Goal: Transaction & Acquisition: Download file/media

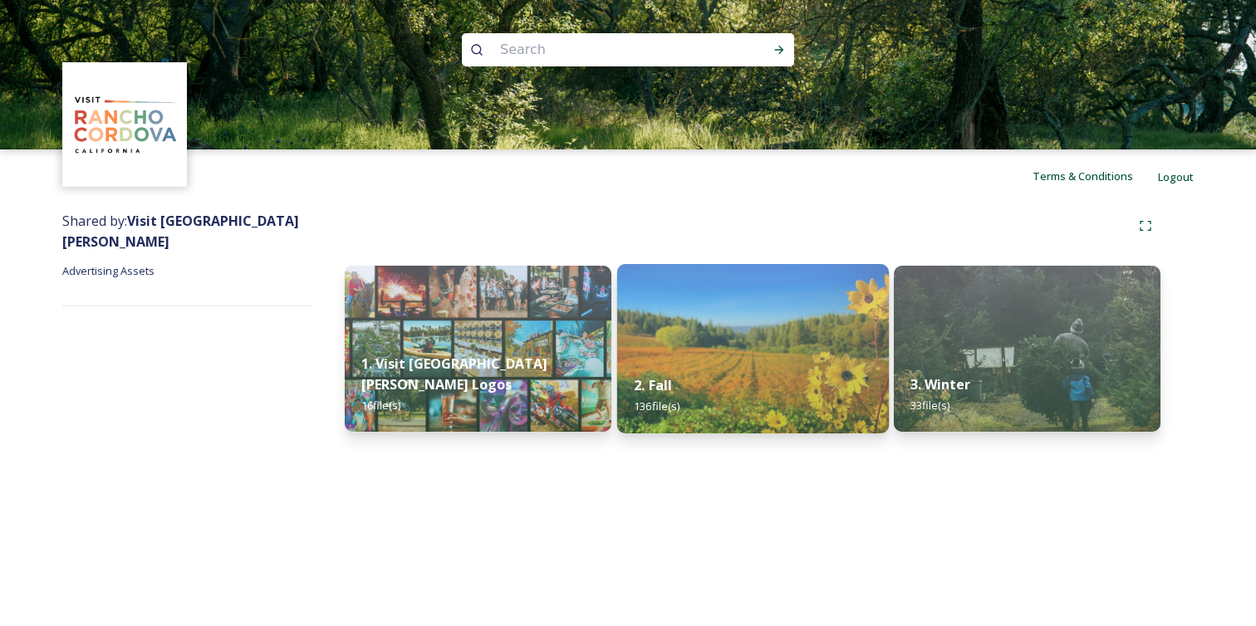
click at [690, 341] on img at bounding box center [752, 348] width 272 height 169
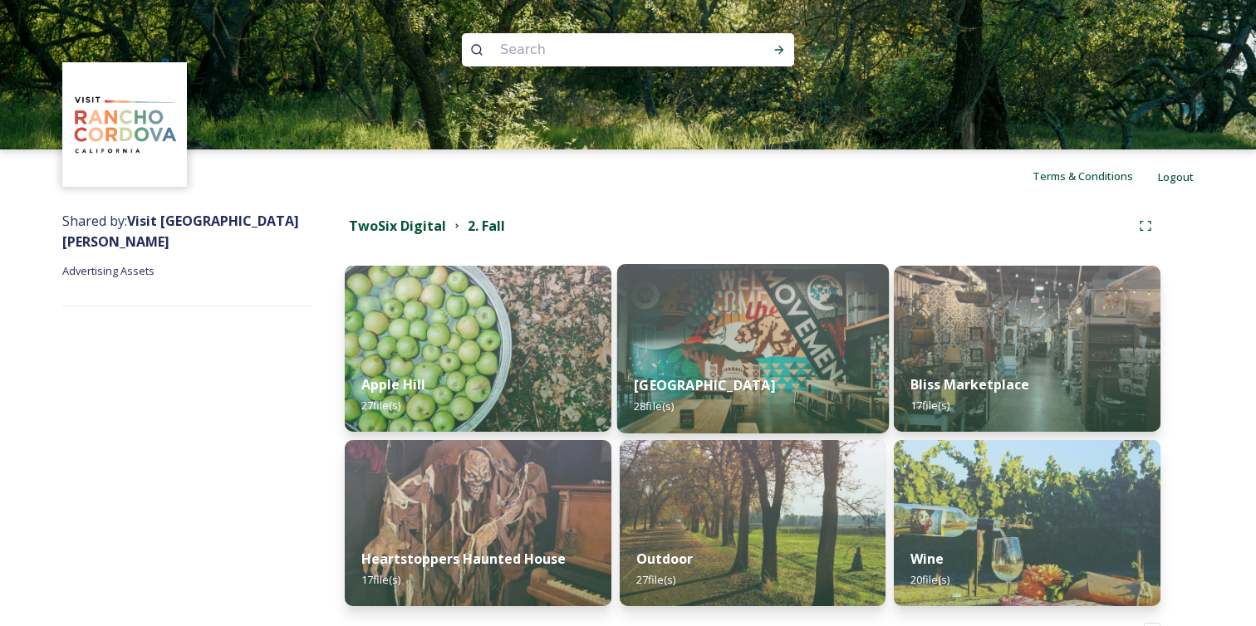
scroll to position [57, 0]
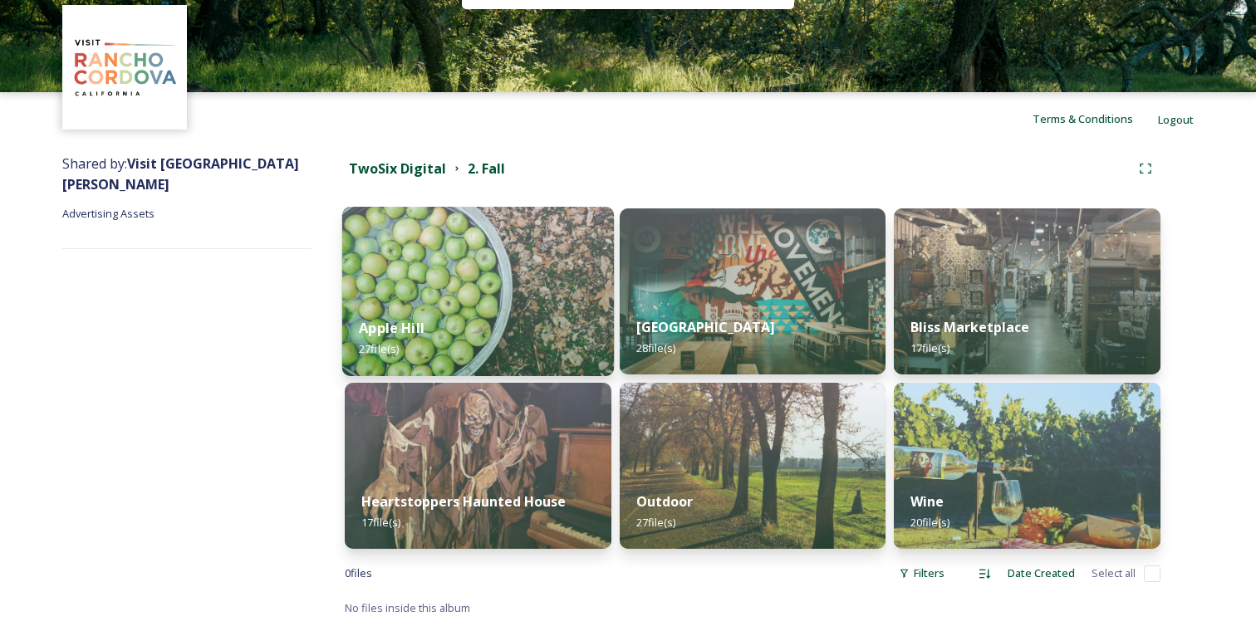
click at [523, 295] on img at bounding box center [478, 291] width 272 height 169
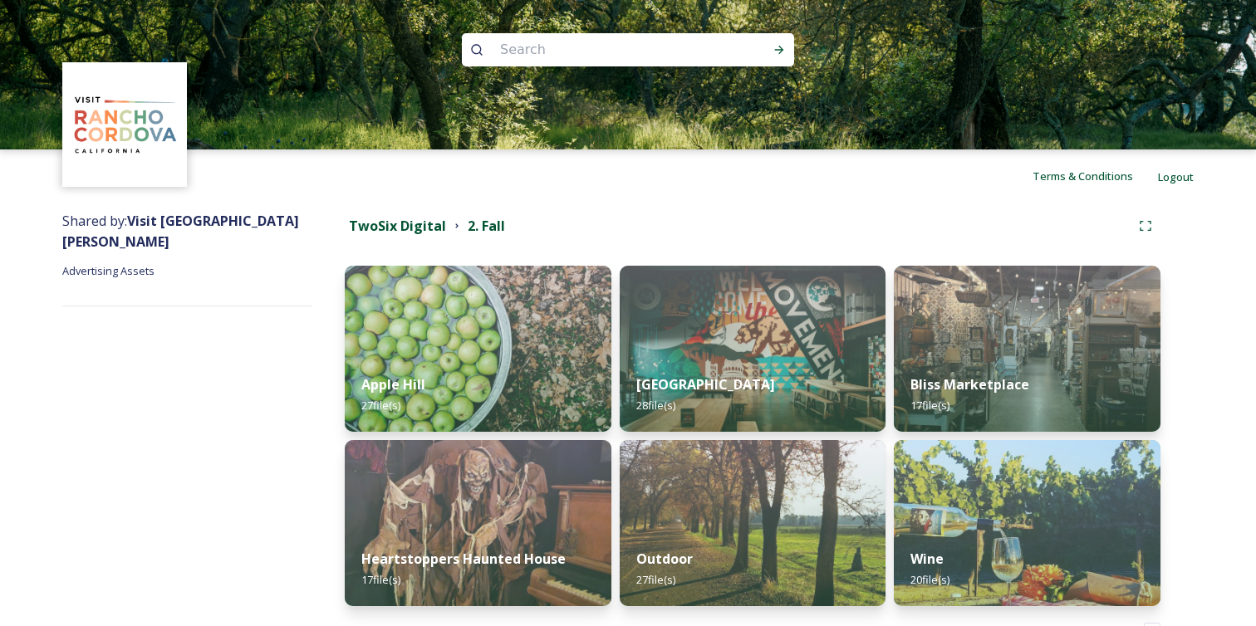
scroll to position [57, 0]
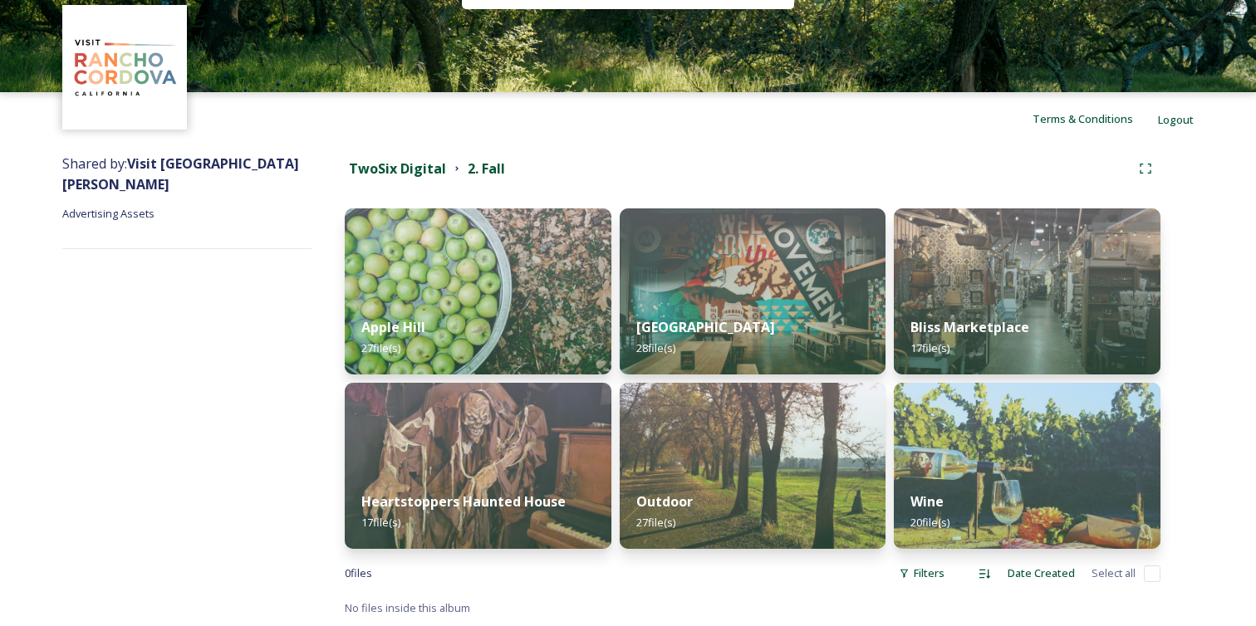
click at [217, 297] on div "Shared by: Visit [GEOGRAPHIC_DATA][PERSON_NAME] Advertising Assets" at bounding box center [186, 385] width 249 height 481
click at [158, 277] on div "Shared by: Visit [GEOGRAPHIC_DATA][PERSON_NAME] Advertising Assets" at bounding box center [186, 385] width 249 height 481
click at [157, 274] on div "Shared by: Visit [GEOGRAPHIC_DATA][PERSON_NAME] Advertising Assets" at bounding box center [186, 385] width 249 height 481
click at [168, 287] on div "Shared by: Visit [GEOGRAPHIC_DATA][PERSON_NAME] Advertising Assets" at bounding box center [186, 385] width 249 height 481
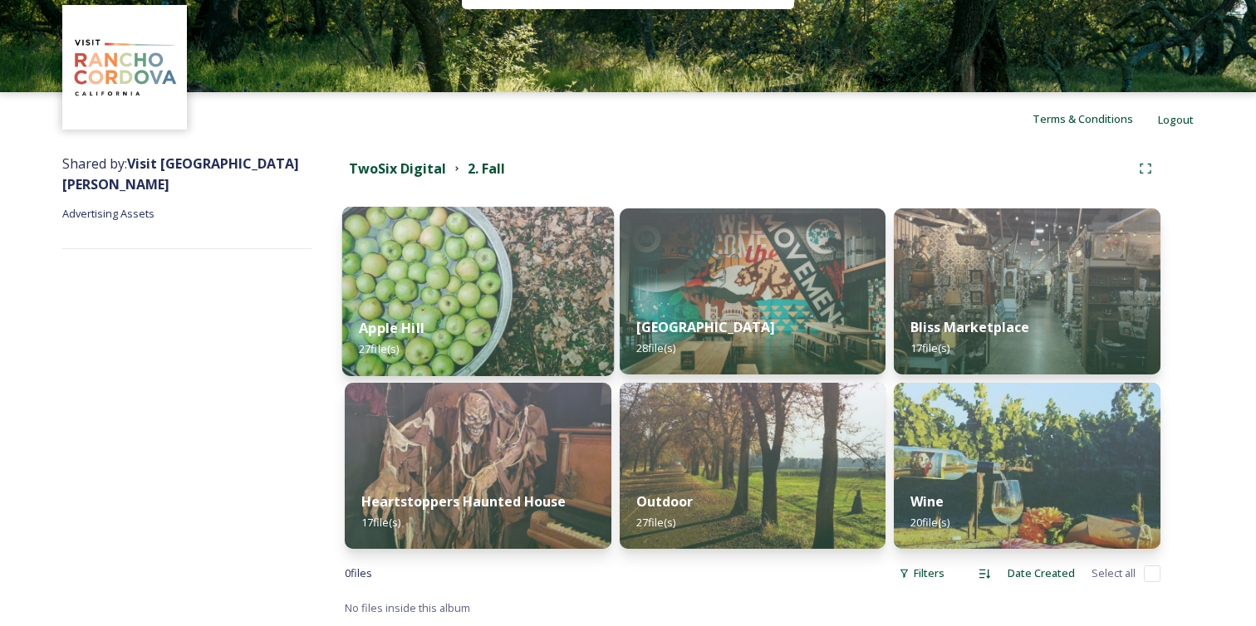
scroll to position [26, 0]
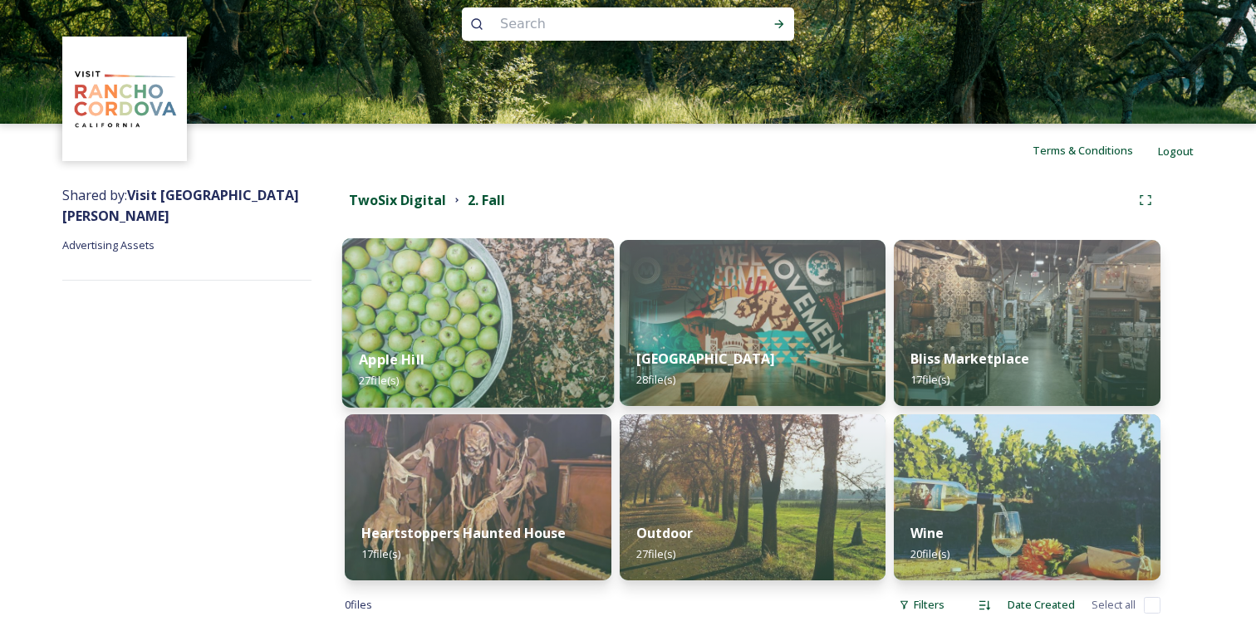
click at [425, 310] on img at bounding box center [478, 322] width 272 height 169
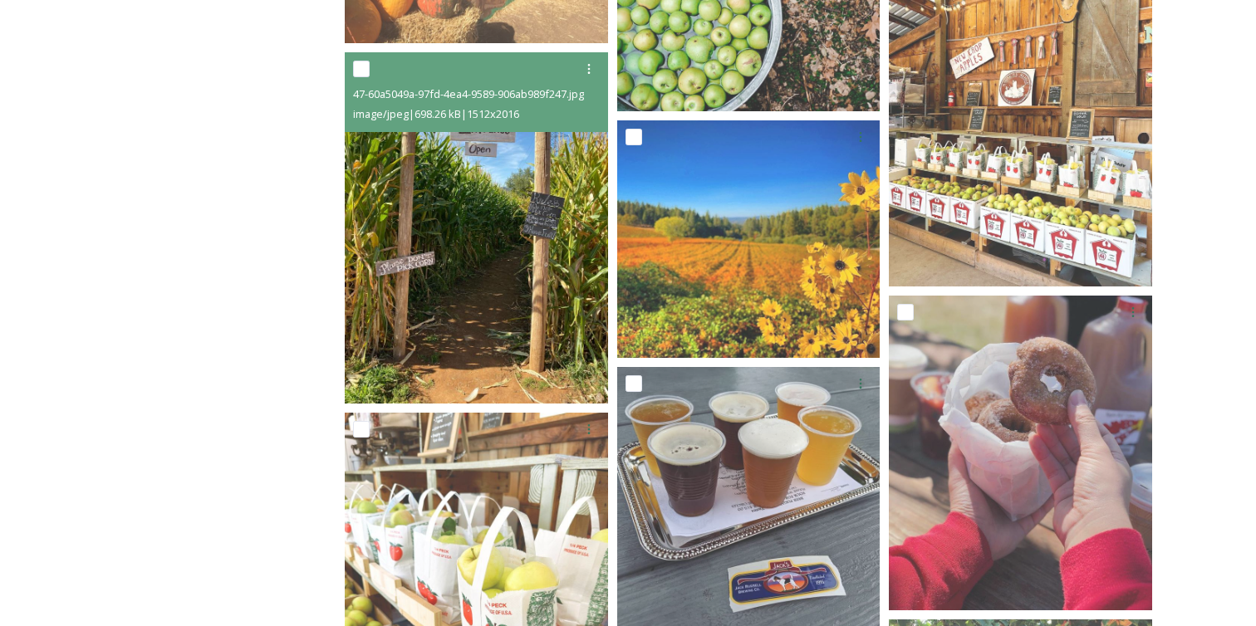
scroll to position [1358, 0]
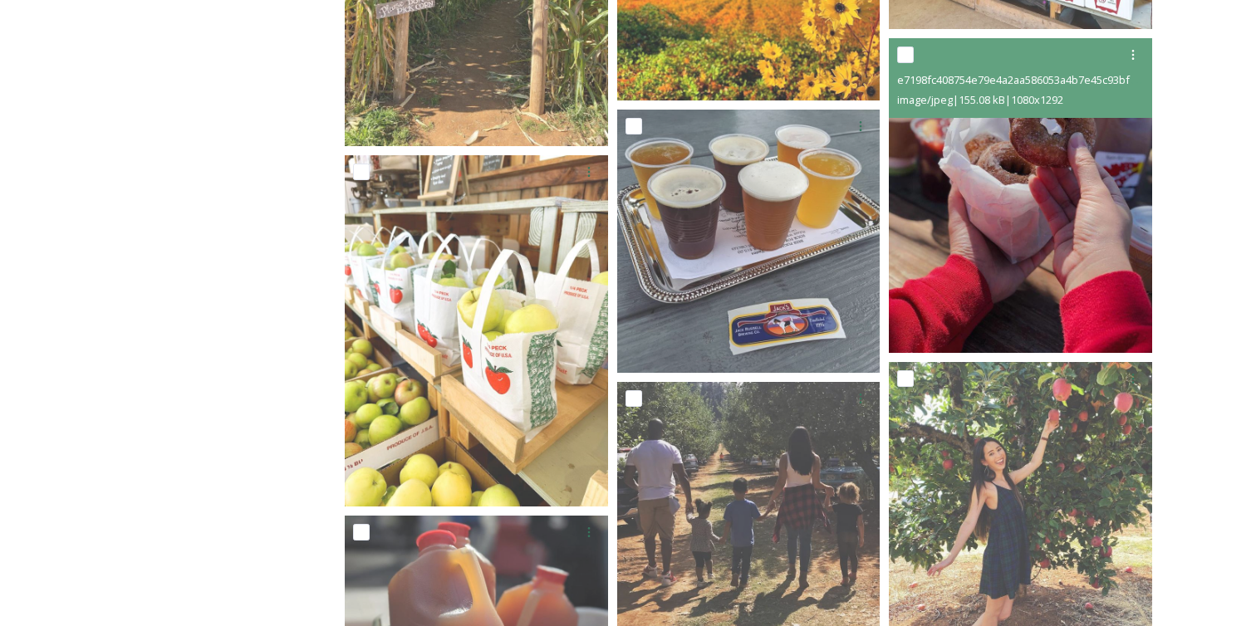
click at [1008, 204] on img at bounding box center [1020, 195] width 263 height 315
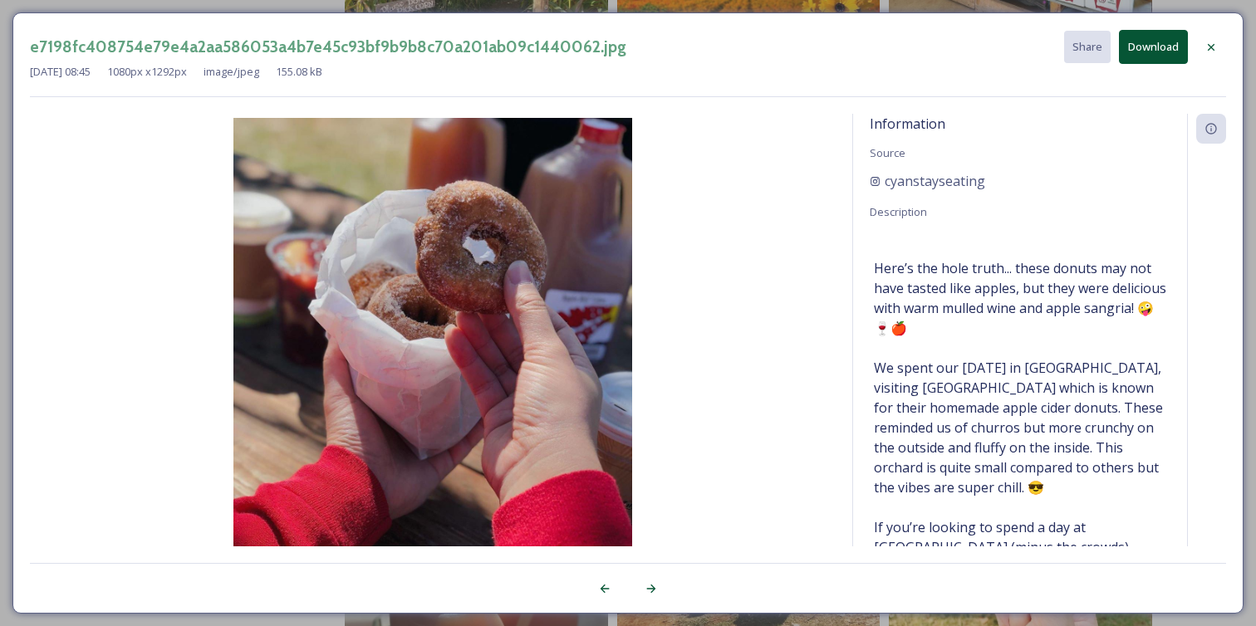
click at [1142, 53] on button "Download" at bounding box center [1153, 47] width 69 height 34
click at [862, 9] on div "e7198fc408754e79e4a2aa586053a4b7e45c93bf9b9b8c70a201ab09c1440062.jpg Share Down…" at bounding box center [628, 313] width 1256 height 626
click at [1213, 43] on icon at bounding box center [1211, 47] width 13 height 13
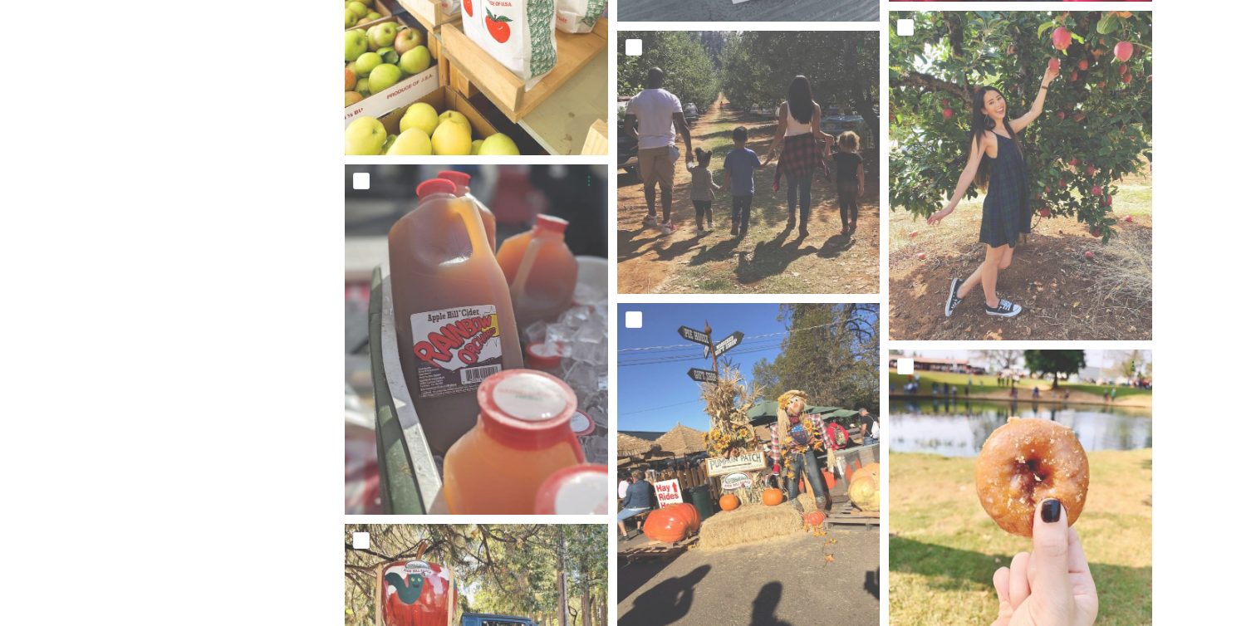
scroll to position [1719, 0]
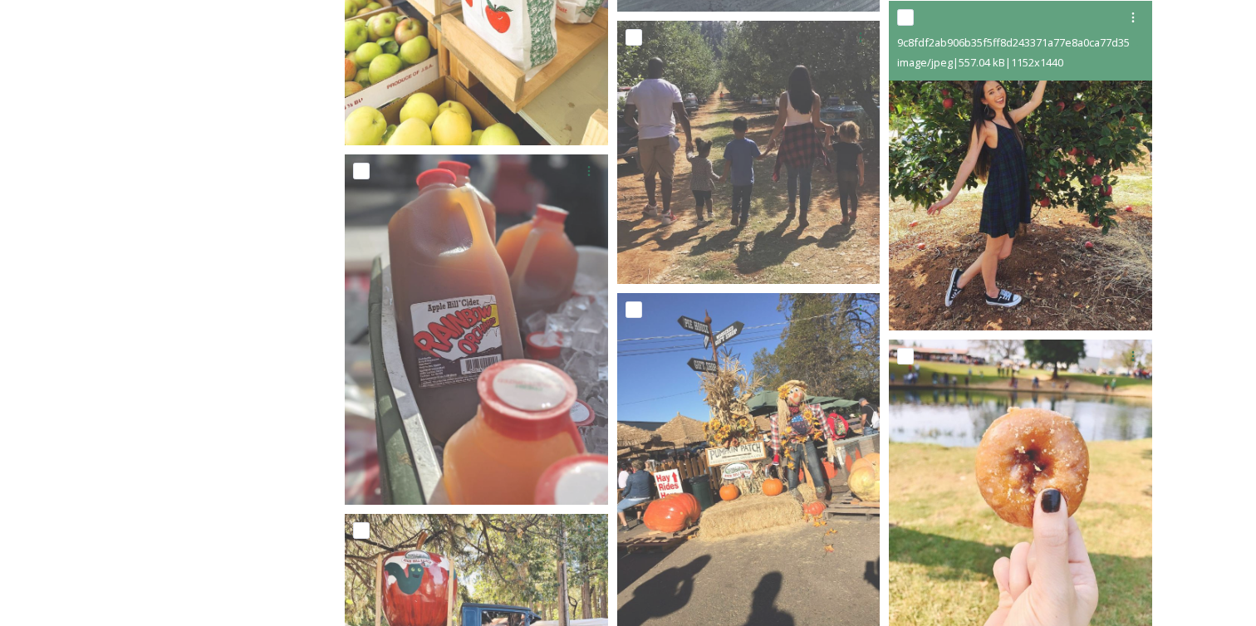
click at [1021, 150] on img at bounding box center [1020, 165] width 263 height 329
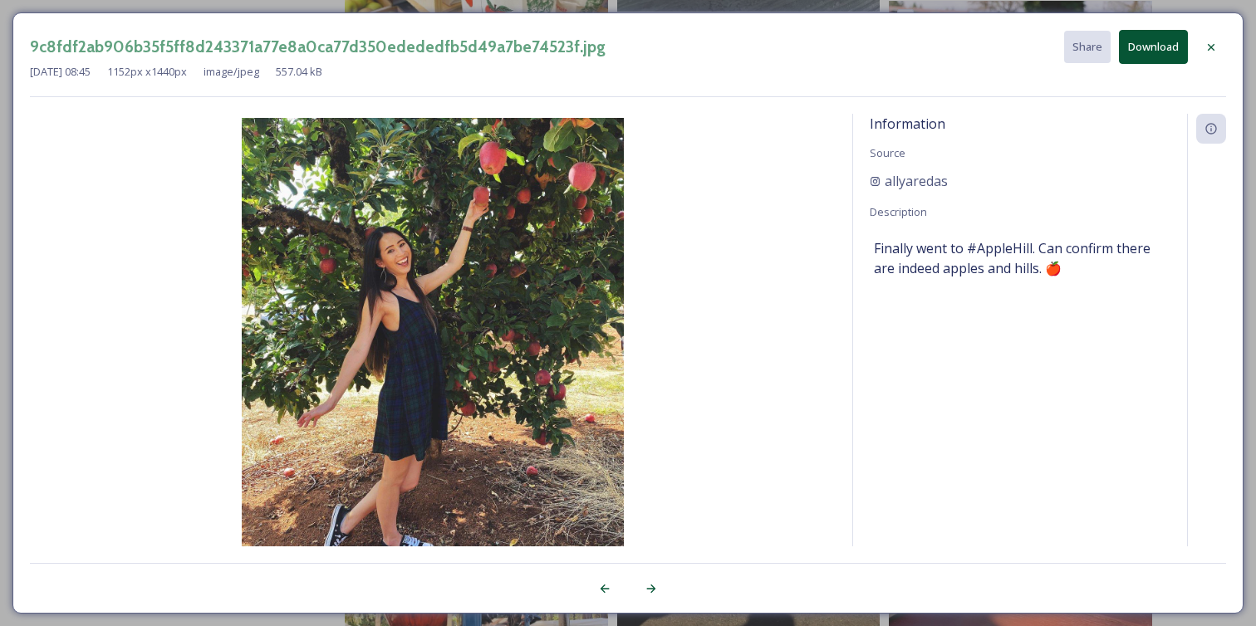
click at [861, 11] on div "9c8fdf2ab906b35f5ff8d243371a77e8a0ca77d350edededfb5d49a7be74523f.jpg Share Down…" at bounding box center [628, 313] width 1256 height 626
click at [829, 8] on div "9c8fdf2ab906b35f5ff8d243371a77e8a0ca77d350edededfb5d49a7be74523f.jpg Share Down…" at bounding box center [628, 313] width 1256 height 626
click at [1216, 47] on icon at bounding box center [1211, 47] width 13 height 13
